Goal: Information Seeking & Learning: Learn about a topic

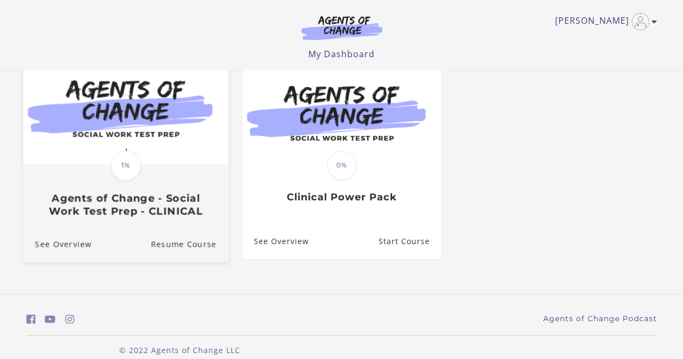
click at [147, 168] on div "Translation missing: en.liquid.partials.dashboard_course_card.progress_descript…" at bounding box center [125, 191] width 205 height 52
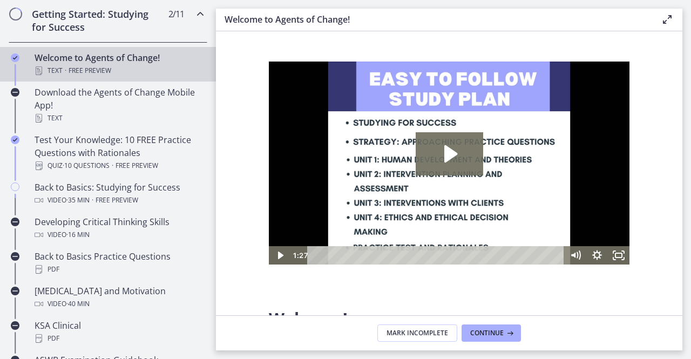
scroll to position [216, 0]
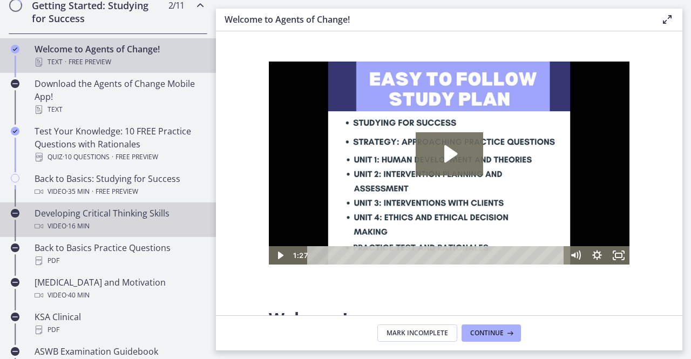
click at [81, 215] on div "Developing Critical Thinking Skills Video · 16 min" at bounding box center [119, 220] width 168 height 26
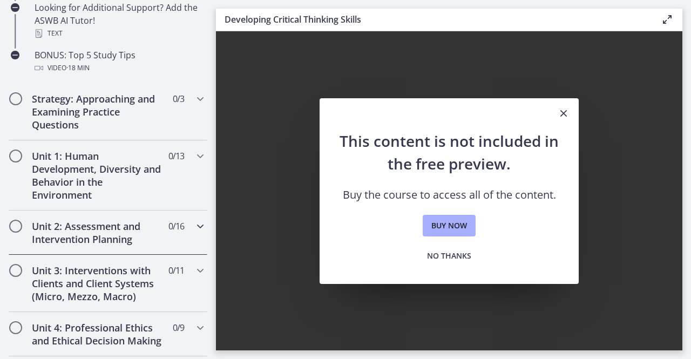
scroll to position [648, 0]
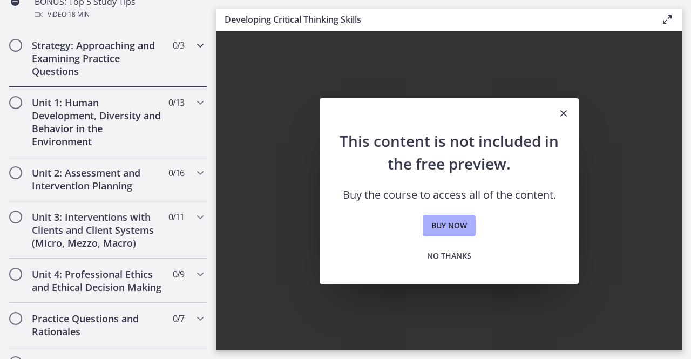
click at [129, 56] on h2 "Strategy: Approaching and Examining Practice Questions" at bounding box center [98, 58] width 132 height 39
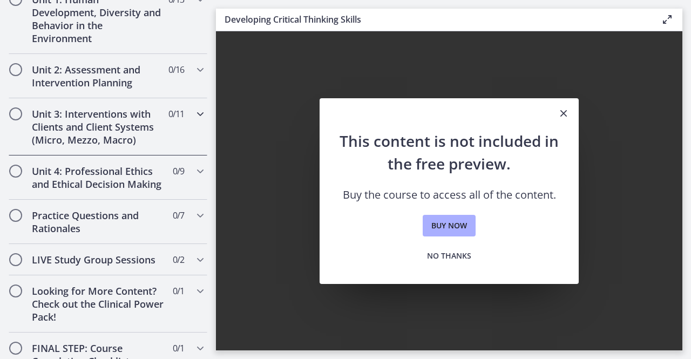
scroll to position [378, 0]
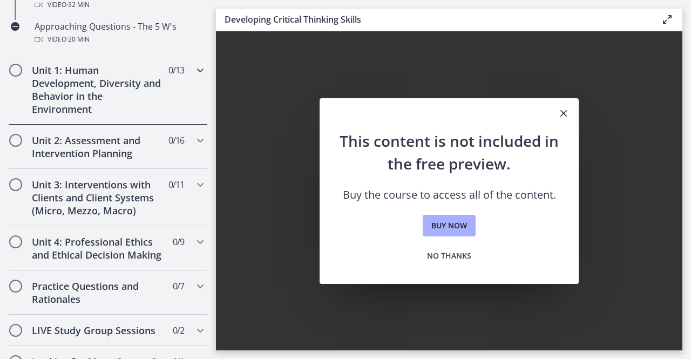
click at [20, 66] on span "Chapters" at bounding box center [15, 70] width 11 height 11
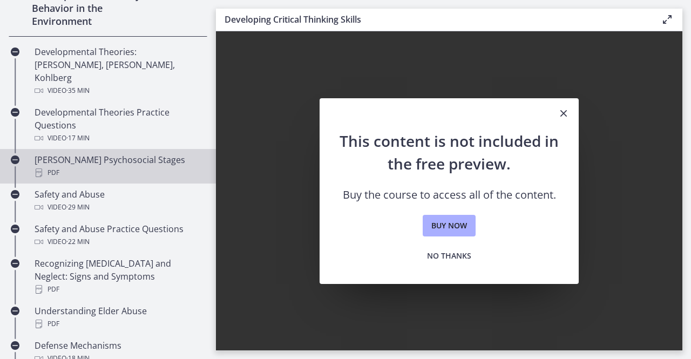
scroll to position [324, 0]
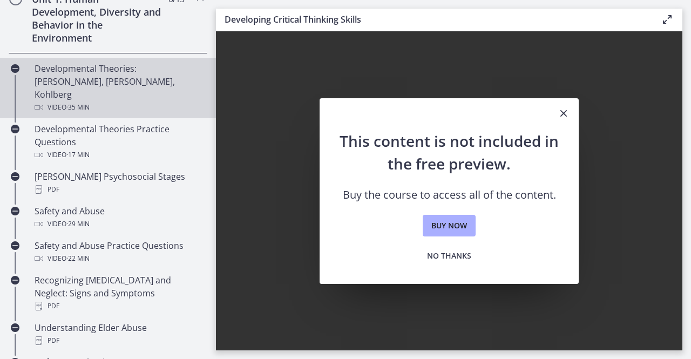
click at [99, 78] on div "Developmental Theories: [PERSON_NAME], [PERSON_NAME], Kohlberg Video · 35 min" at bounding box center [119, 88] width 168 height 52
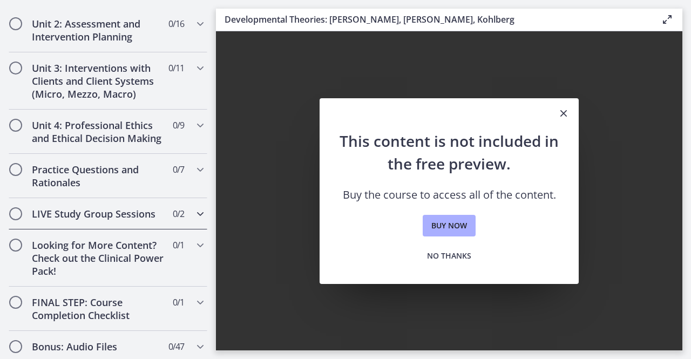
scroll to position [1061, 0]
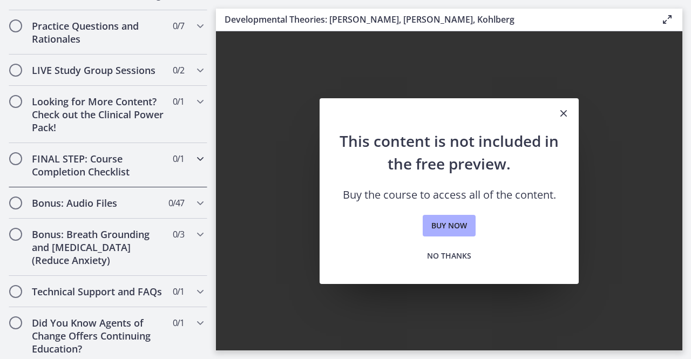
click at [153, 152] on h2 "FINAL STEP: Course Completion Checklist" at bounding box center [98, 165] width 132 height 26
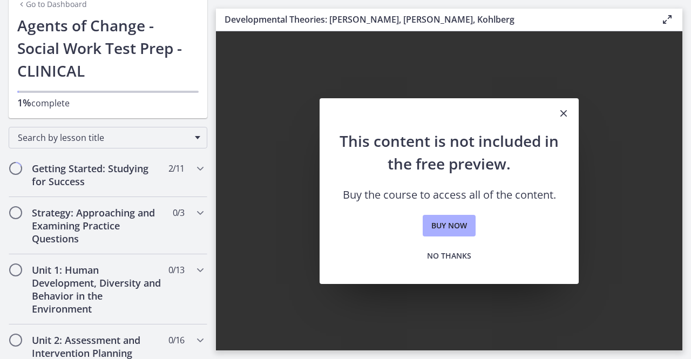
scroll to position [0, 0]
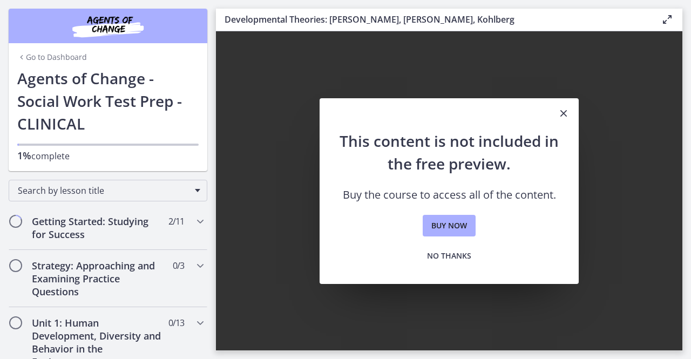
click at [36, 57] on link "Go to Dashboard" at bounding box center [52, 57] width 70 height 11
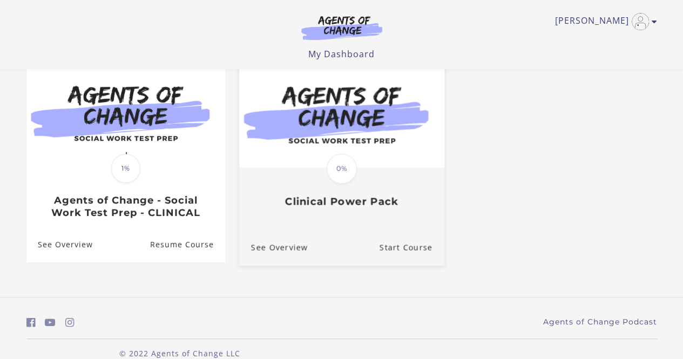
scroll to position [108, 0]
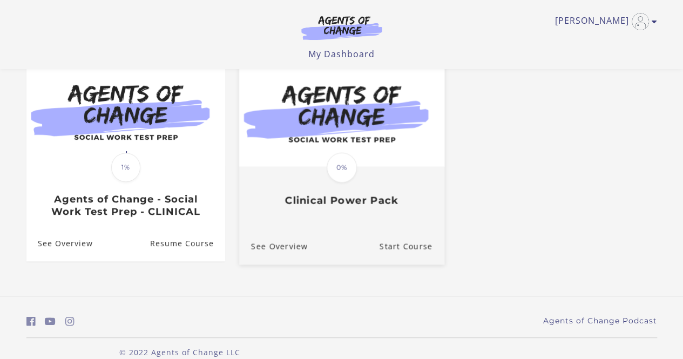
click at [329, 132] on img at bounding box center [341, 111] width 205 height 111
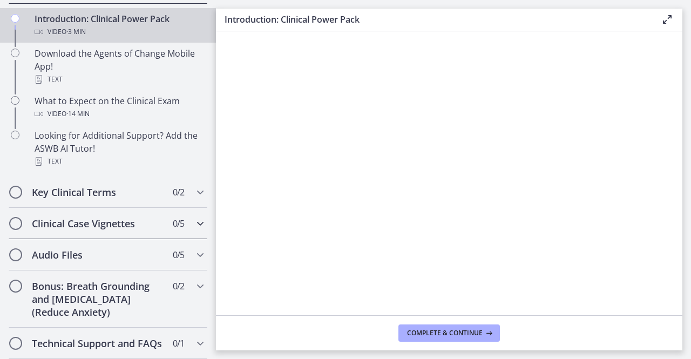
scroll to position [198, 0]
click at [94, 248] on h2 "Audio Files" at bounding box center [98, 254] width 132 height 13
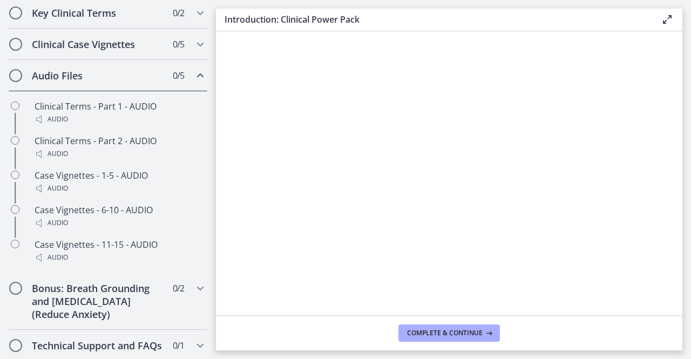
scroll to position [193, 0]
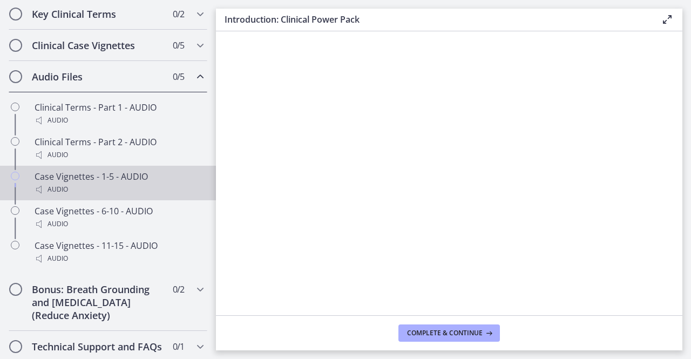
click at [13, 172] on icon "Chapters" at bounding box center [15, 176] width 9 height 9
